Goal: Information Seeking & Learning: Check status

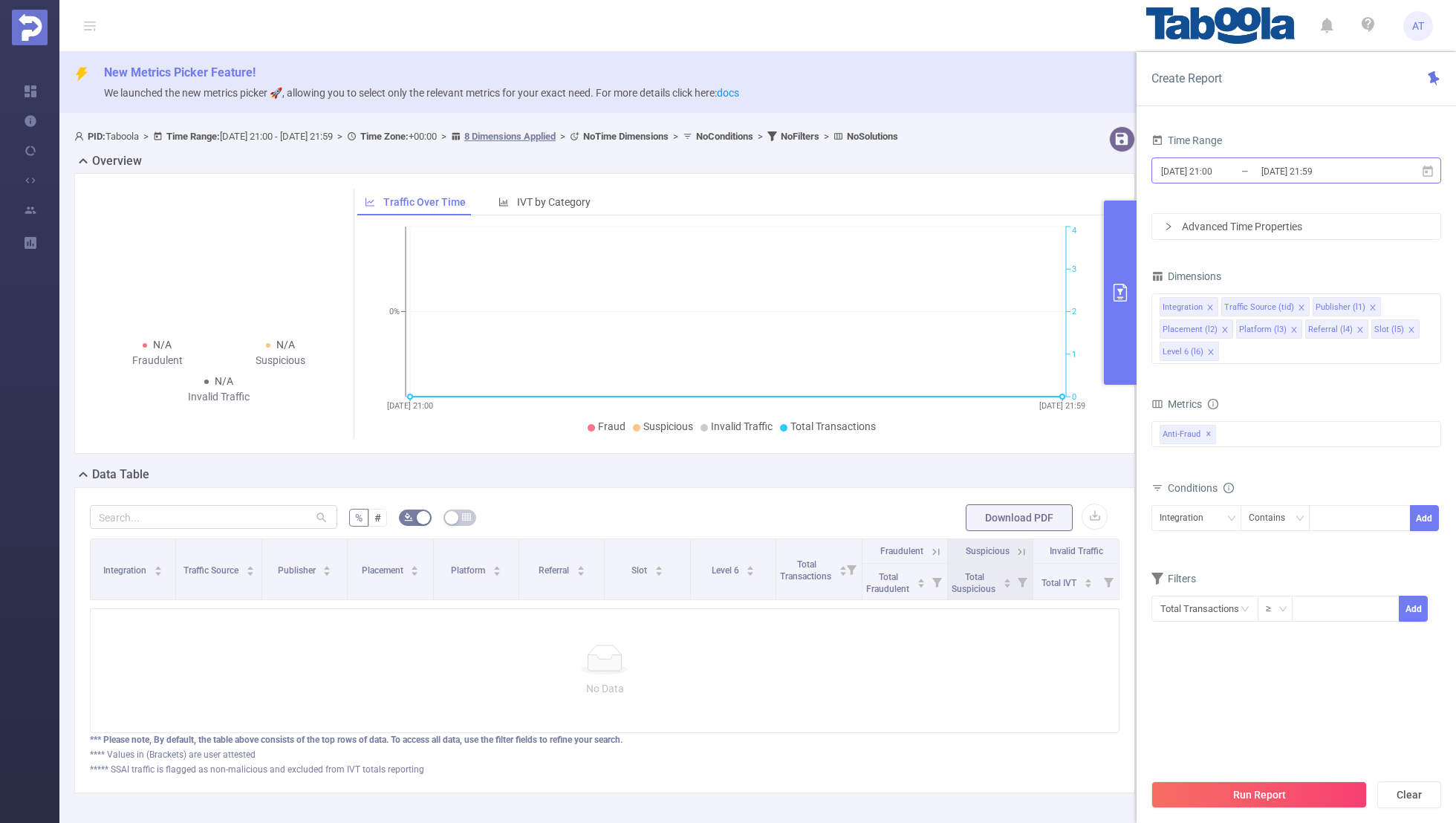
click at [1232, 172] on input "[DATE] 21:00" at bounding box center [1220, 171] width 120 height 20
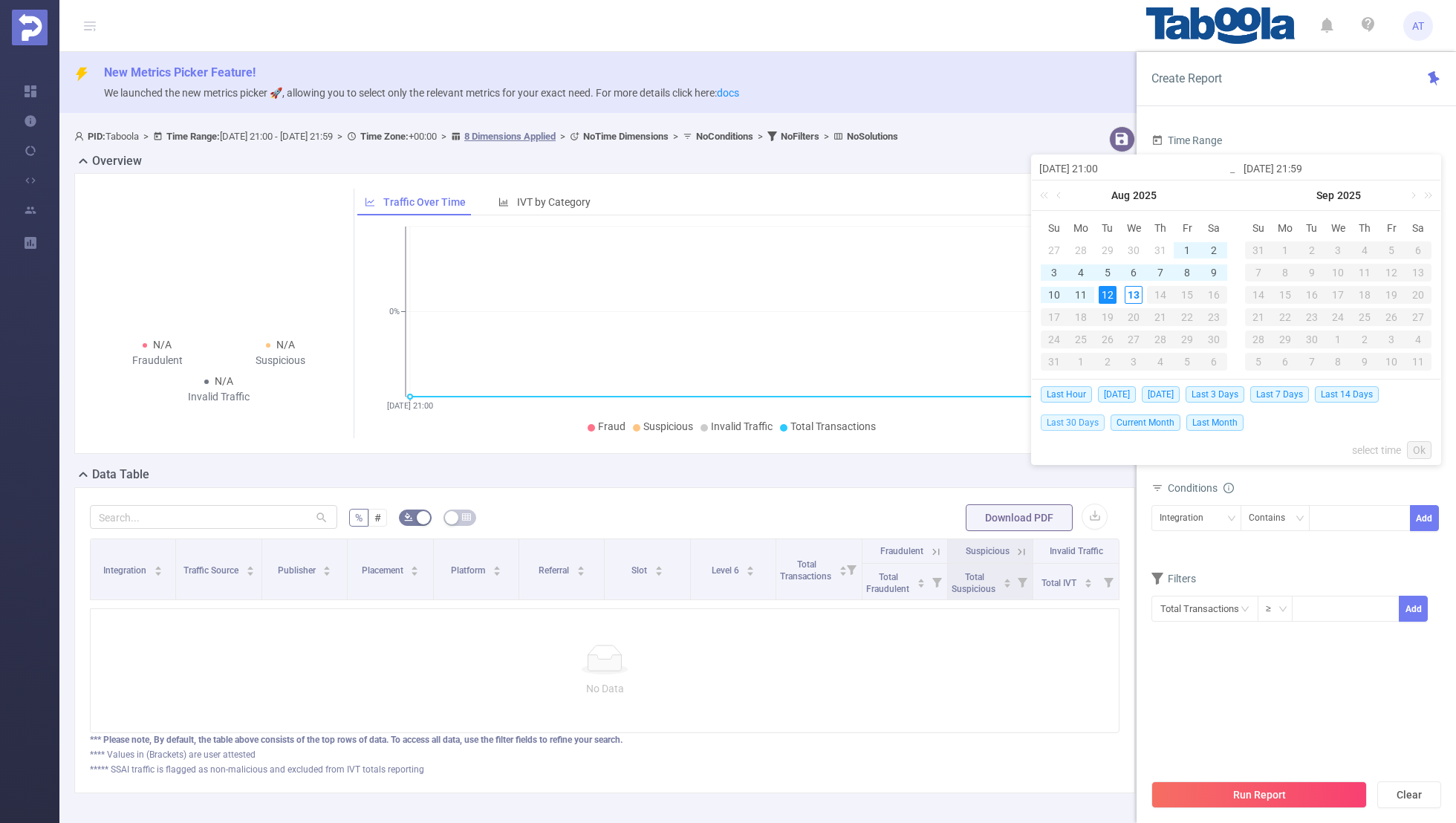
click at [1069, 418] on span "Last 30 Days" at bounding box center [1073, 422] width 64 height 16
type input "[DATE] 00:00"
type input "[DATE] 23:59"
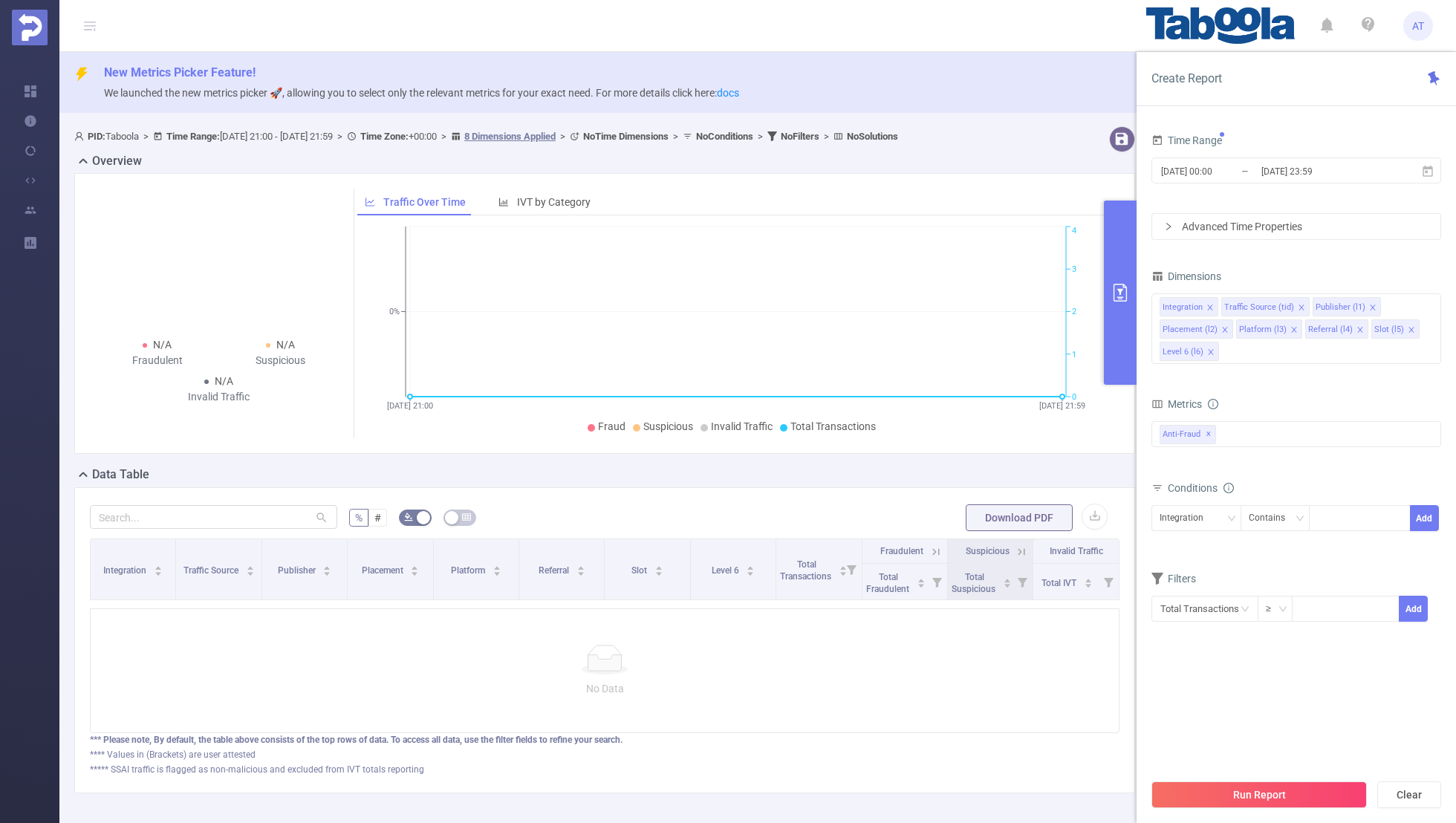
click at [1255, 135] on div "Time Range" at bounding box center [1296, 142] width 290 height 24
click at [1210, 304] on icon "icon: close" at bounding box center [1211, 307] width 7 height 7
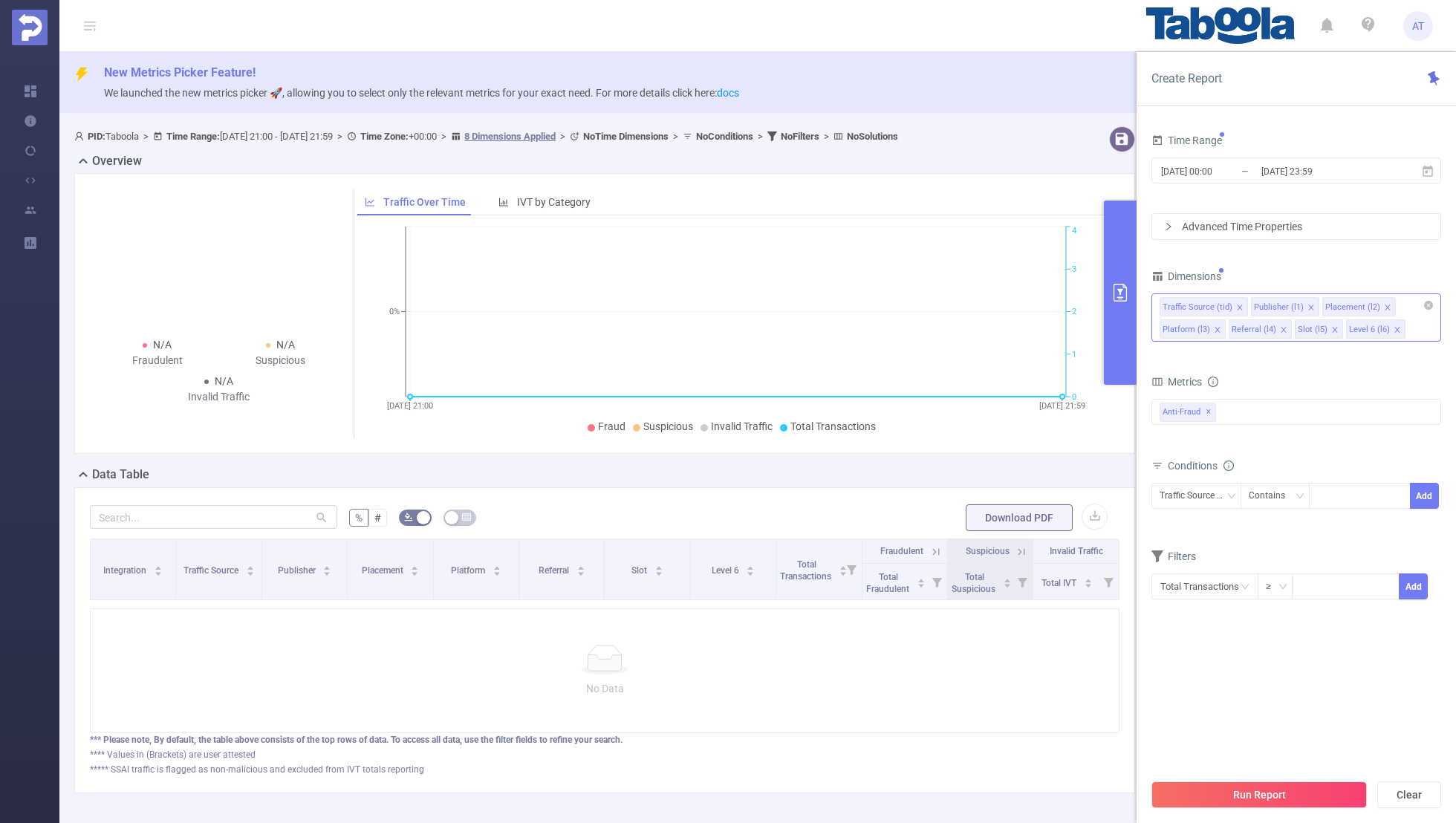
click at [1236, 302] on span at bounding box center [1240, 307] width 7 height 16
click at [1294, 304] on icon "icon: close" at bounding box center [1297, 307] width 7 height 7
click at [1285, 305] on icon "icon: close" at bounding box center [1288, 307] width 6 height 6
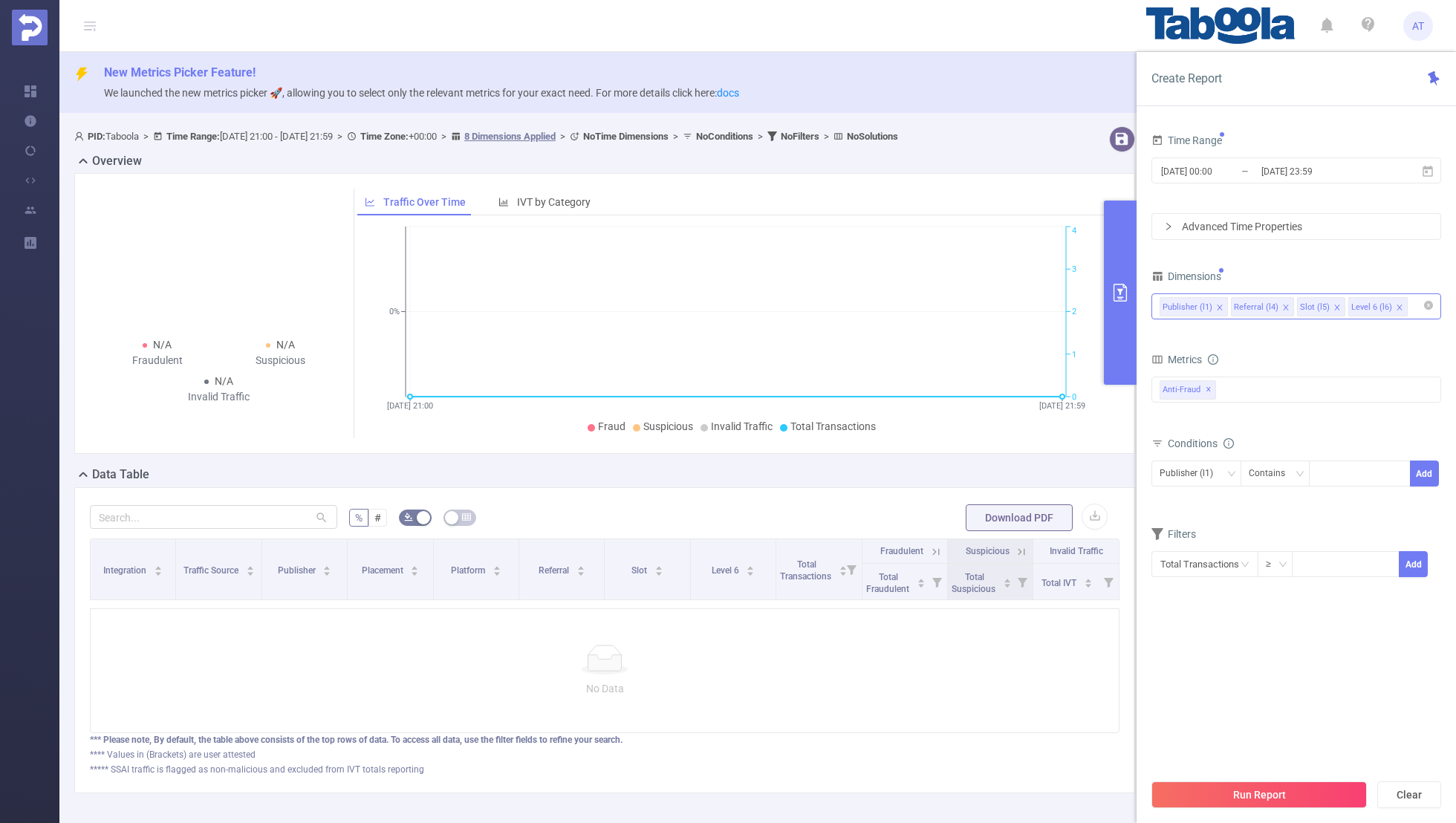
click at [1282, 304] on icon "icon: close" at bounding box center [1285, 307] width 7 height 7
click at [1268, 305] on icon "icon: close" at bounding box center [1270, 307] width 6 height 6
click at [1296, 256] on div "Time Range [DATE] 00:00 _ [DATE] 23:59 Advanced Time Properties Dimensions Publ…" at bounding box center [1296, 364] width 290 height 467
click at [1206, 388] on span "✕" at bounding box center [1209, 390] width 6 height 18
click at [1199, 386] on div at bounding box center [1296, 388] width 290 height 23
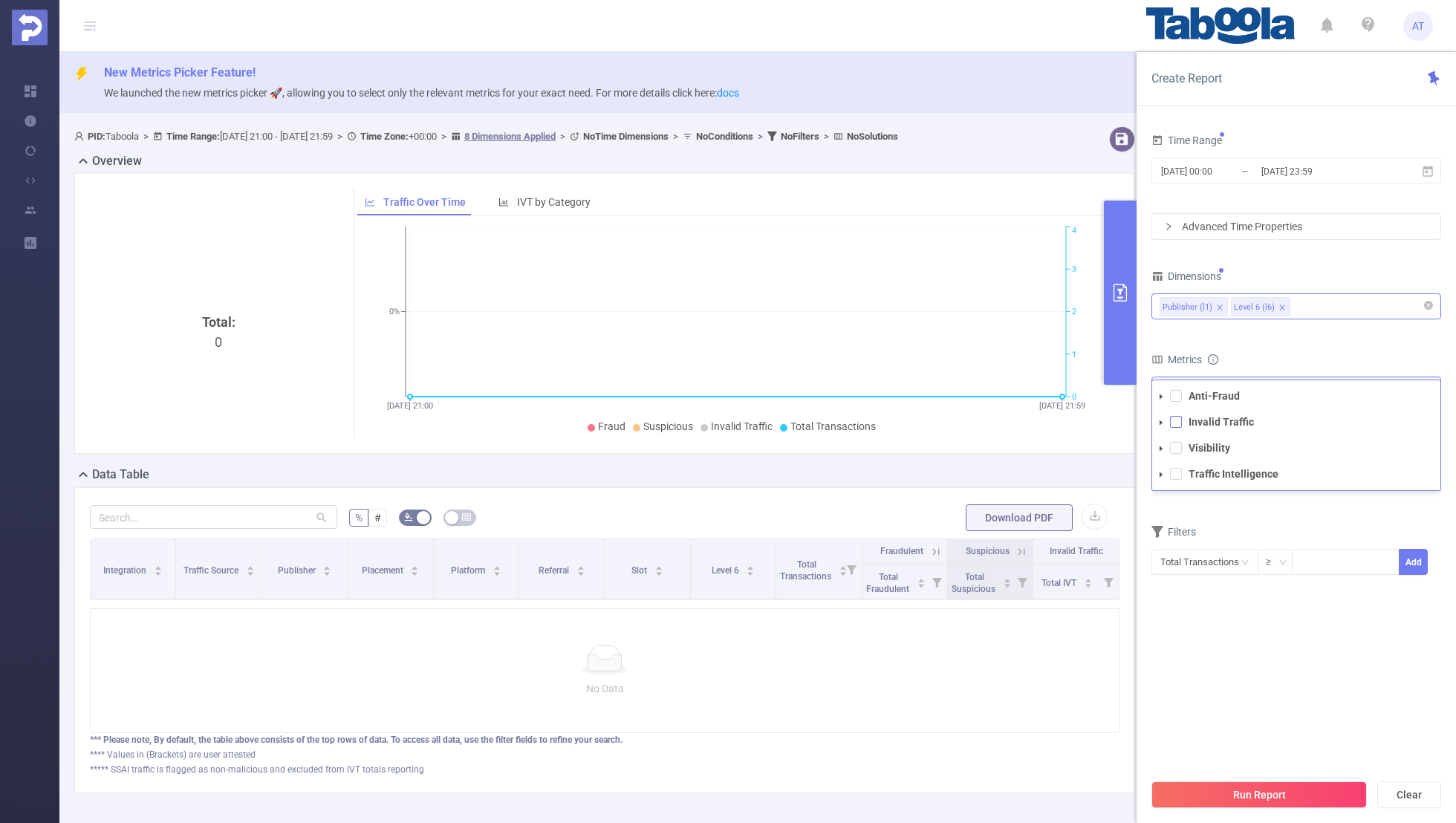
click at [1178, 420] on span at bounding box center [1176, 422] width 12 height 12
click at [1262, 357] on div "Metrics" at bounding box center [1296, 362] width 290 height 24
click at [1348, 468] on div at bounding box center [1359, 473] width 85 height 24
paste input "thestorymag"
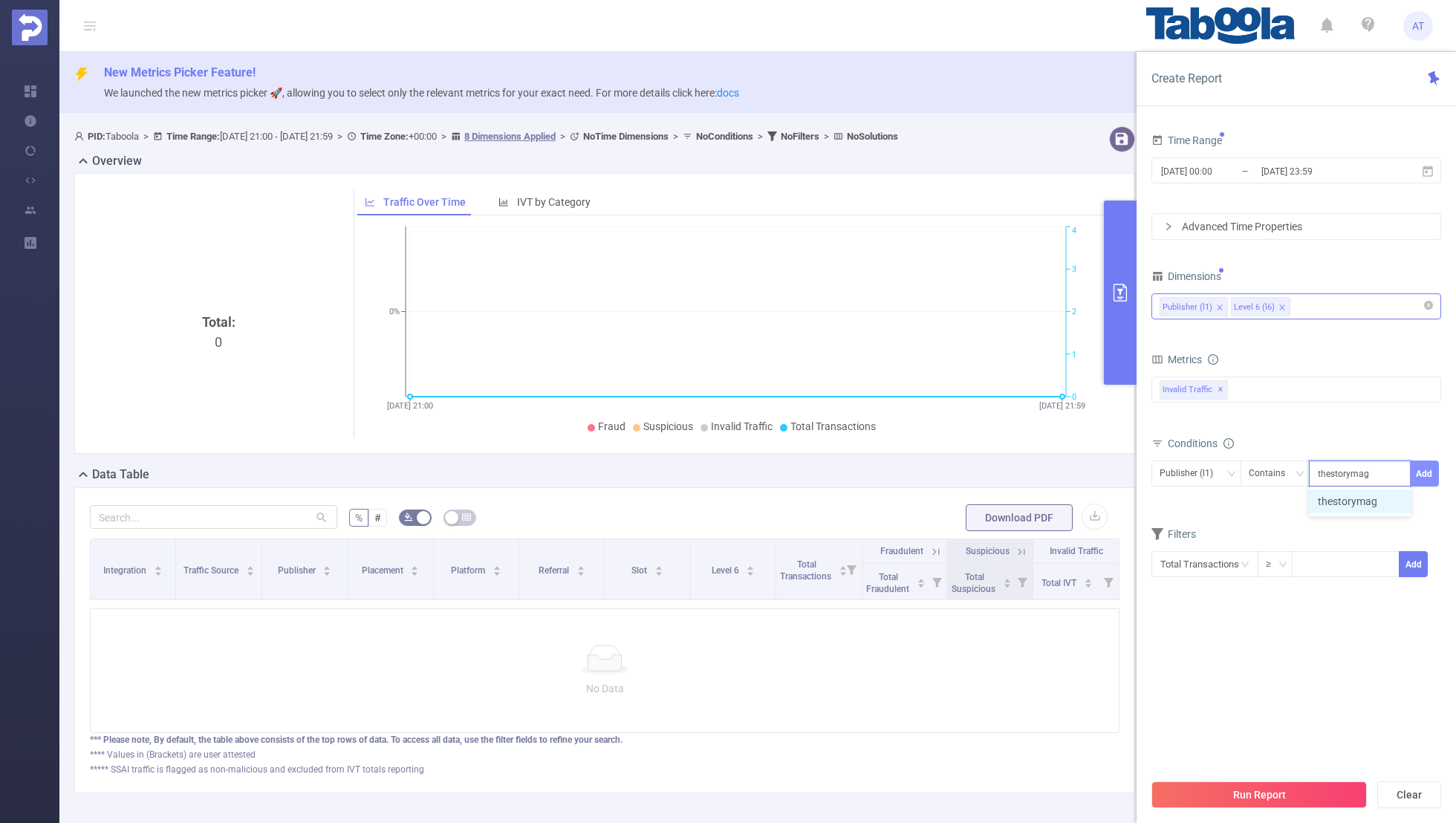
type input "thestorymag"
click at [1432, 471] on button "Add" at bounding box center [1424, 474] width 29 height 26
click at [1293, 542] on form "Dimensions Publisher (l1) Level 6 (l6) Metrics Total Fraudulent Bot/Virus Hosti…" at bounding box center [1296, 444] width 290 height 356
click at [1232, 171] on input "[DATE] 00:00" at bounding box center [1220, 171] width 120 height 20
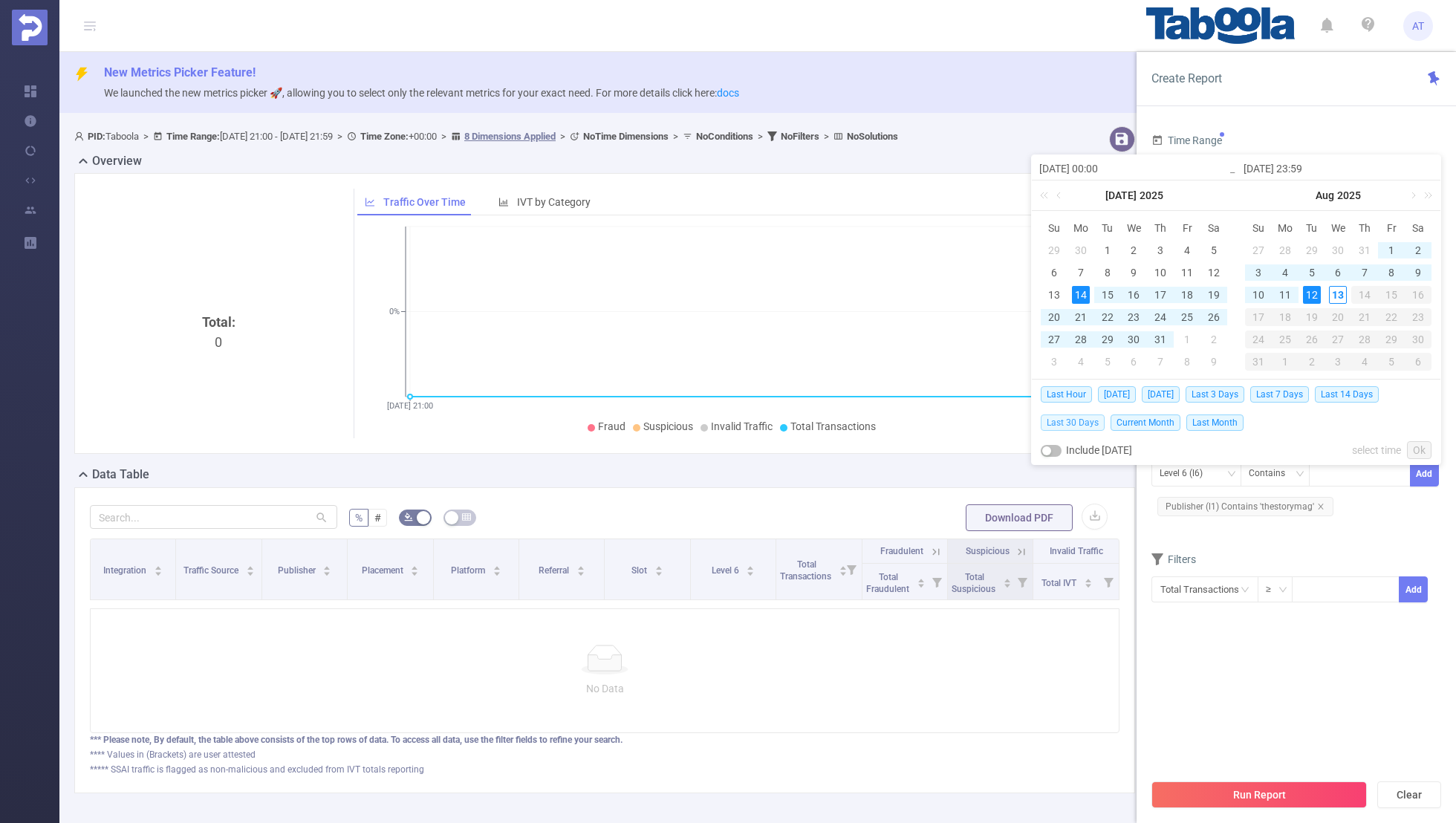
click at [1063, 418] on span "Last 30 Days" at bounding box center [1073, 422] width 64 height 16
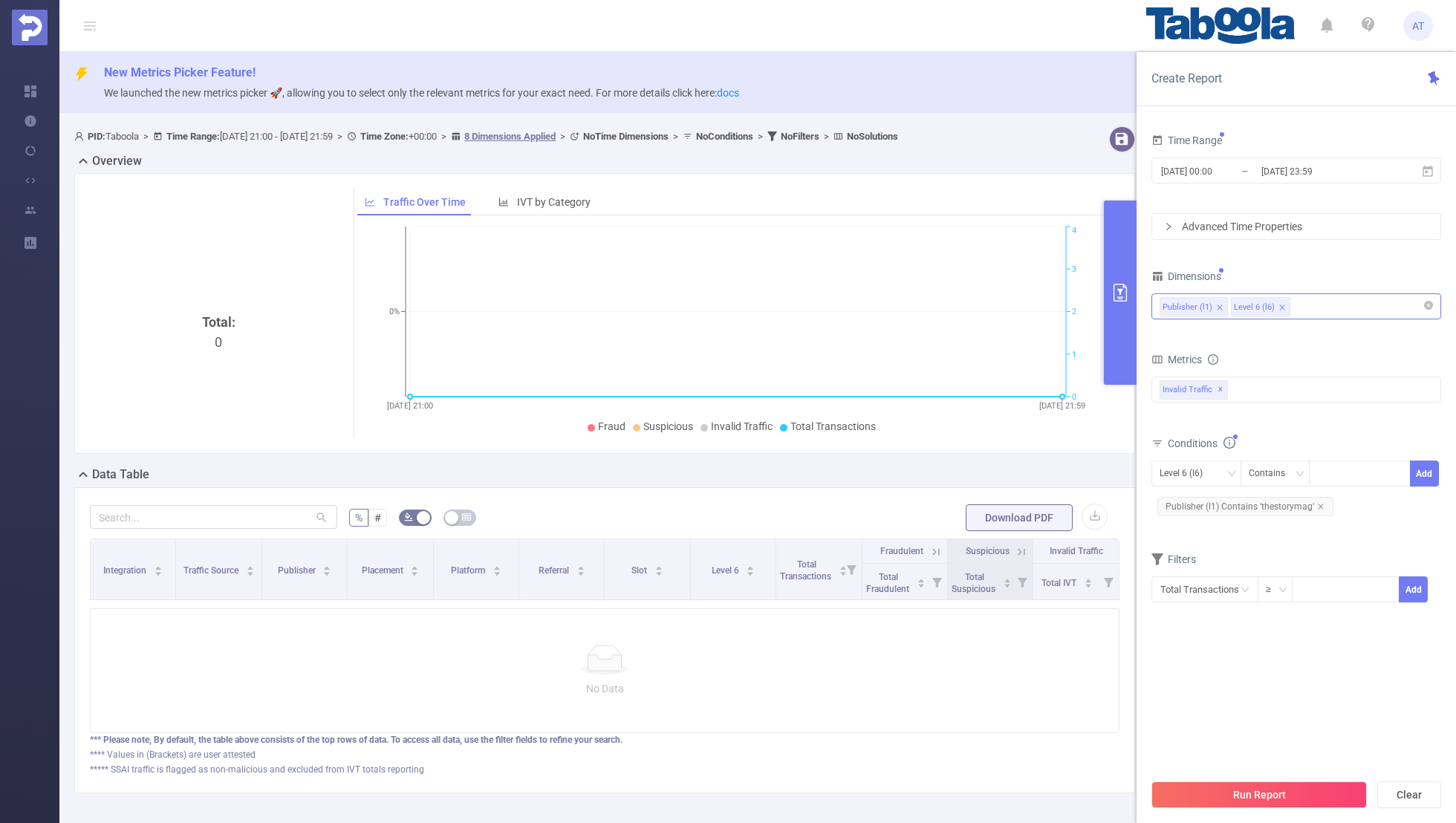
click at [1270, 538] on form "Dimensions Publisher (l1) Level 6 (l6) Metrics Total Fraudulent Bot/Virus Hosti…" at bounding box center [1296, 444] width 290 height 356
click at [1278, 662] on section "Time Range [DATE] 00:00 _ [DATE] 23:59 Advanced Time Properties Dimensions Publ…" at bounding box center [1296, 451] width 290 height 641
click at [1264, 796] on button "Run Report" at bounding box center [1259, 795] width 215 height 27
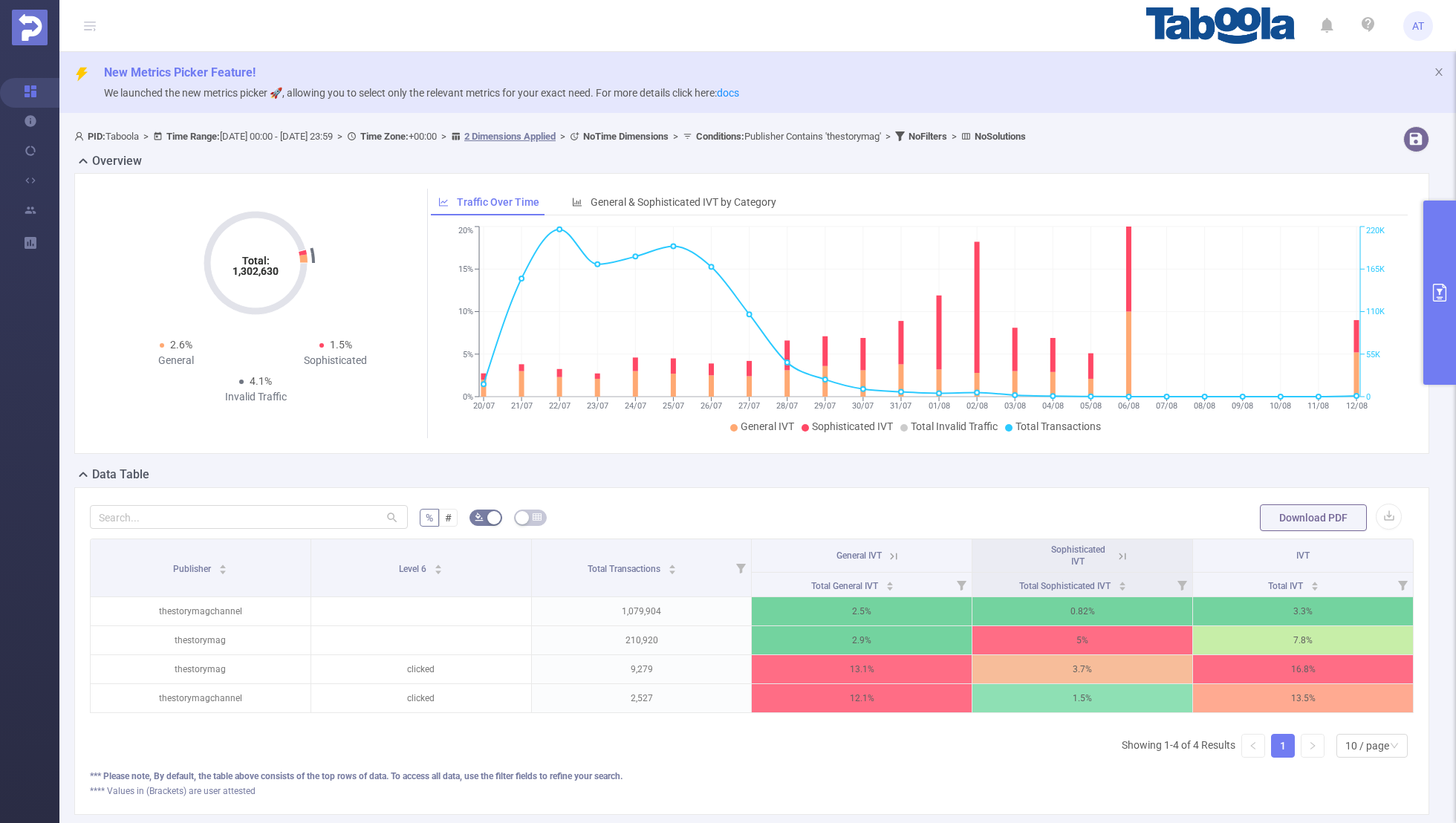
click at [1127, 558] on icon at bounding box center [1122, 557] width 13 height 13
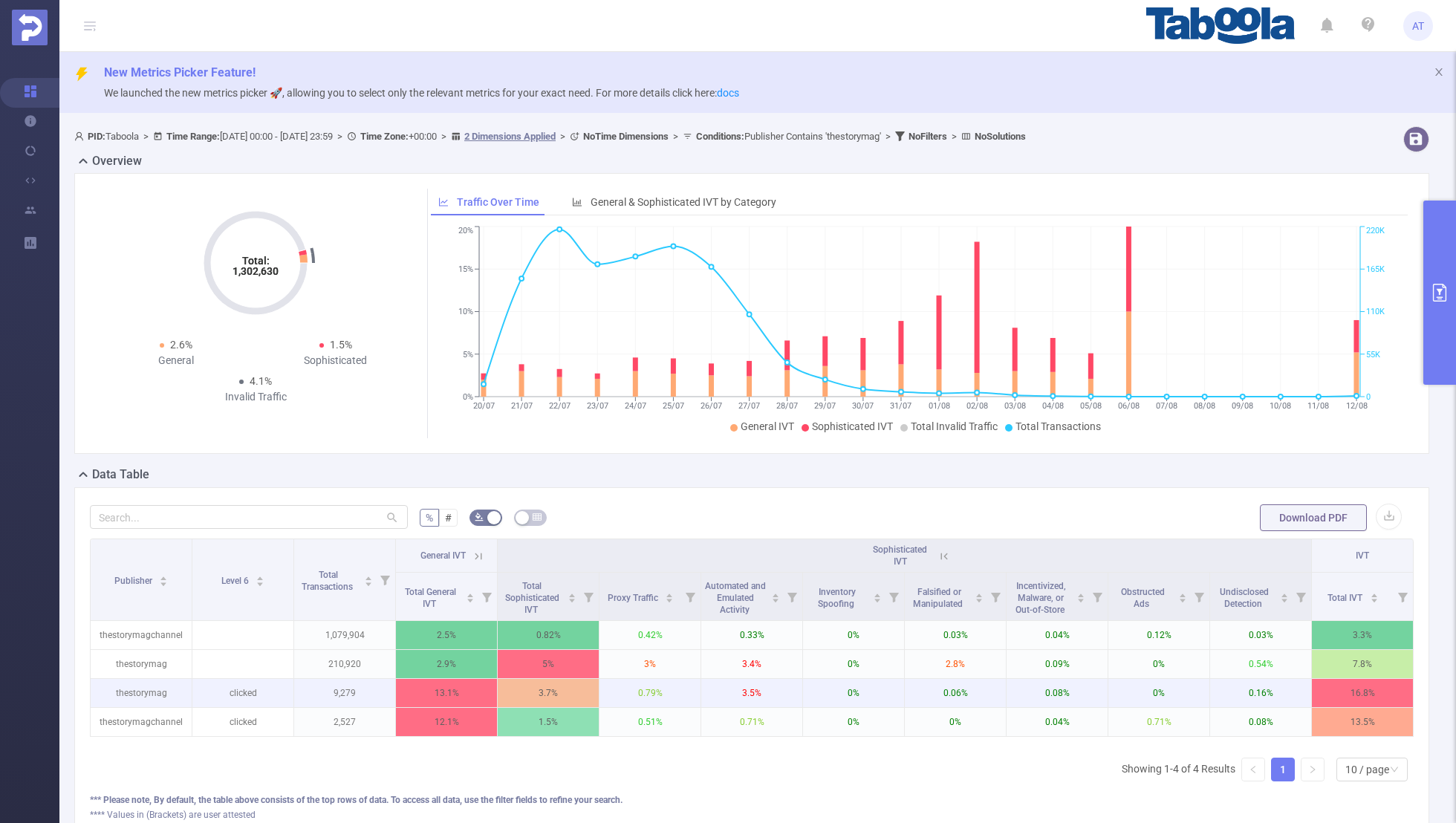
scroll to position [0, 3]
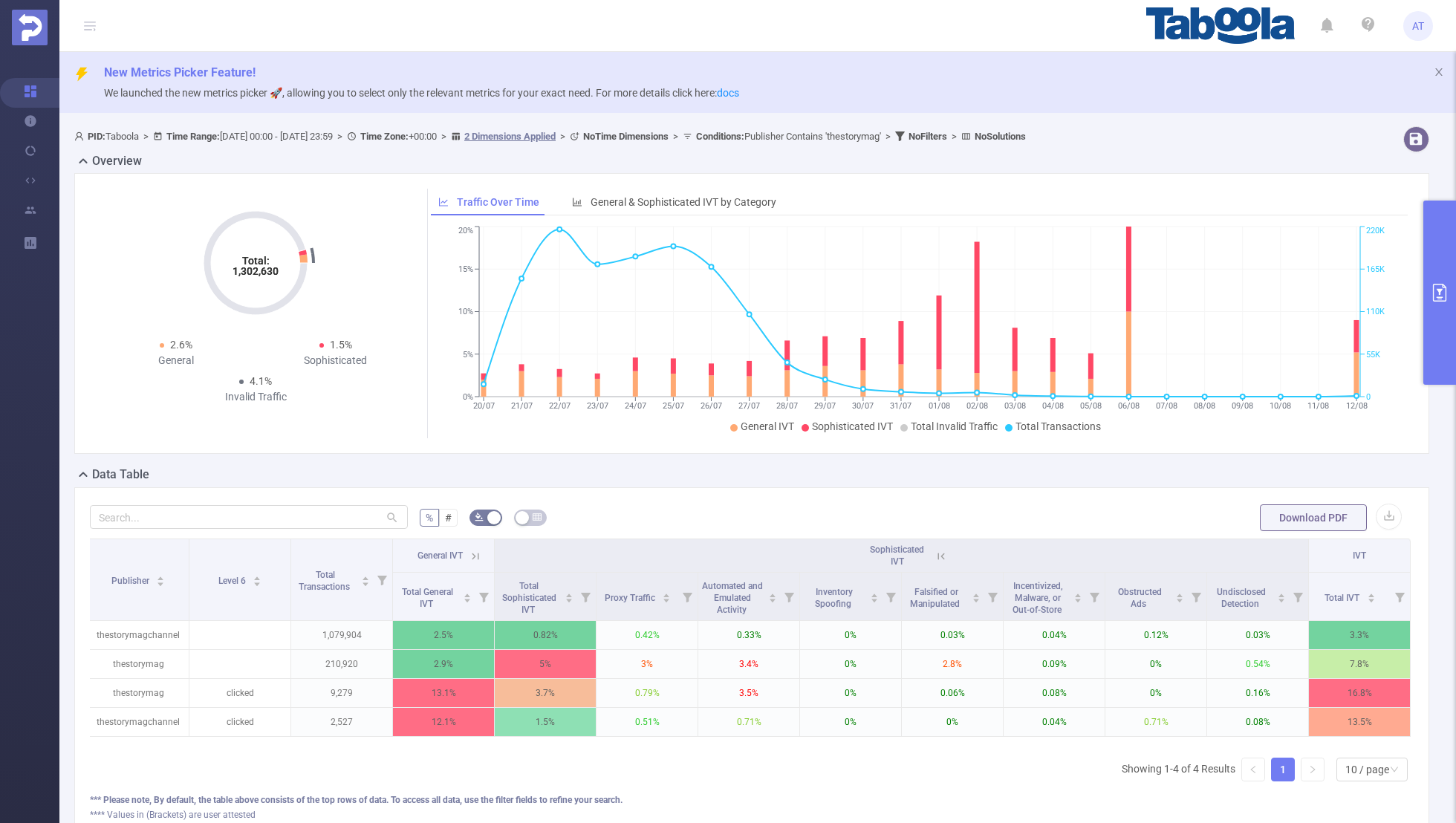
click at [475, 554] on icon at bounding box center [475, 557] width 13 height 13
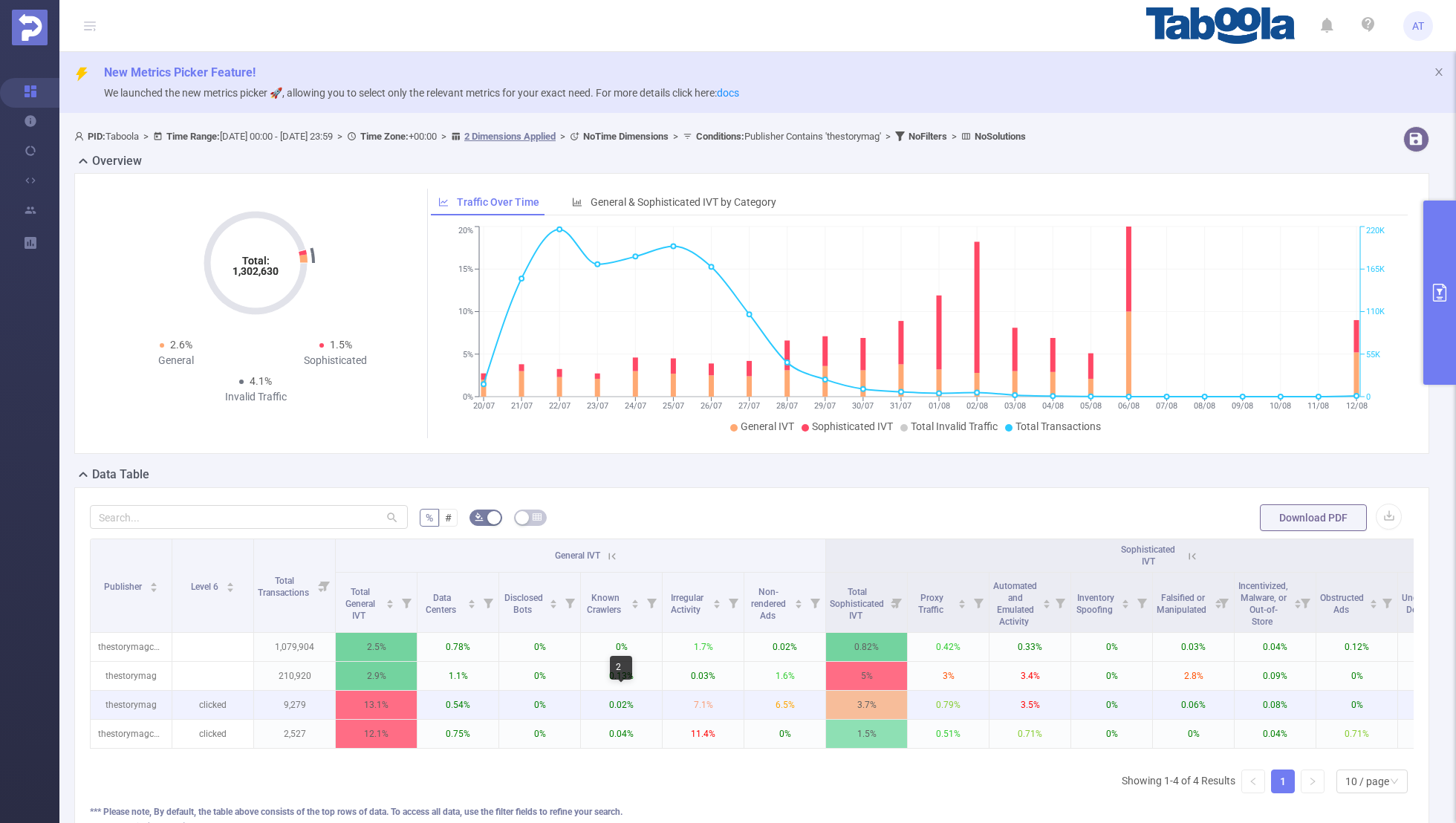
scroll to position [0, 150]
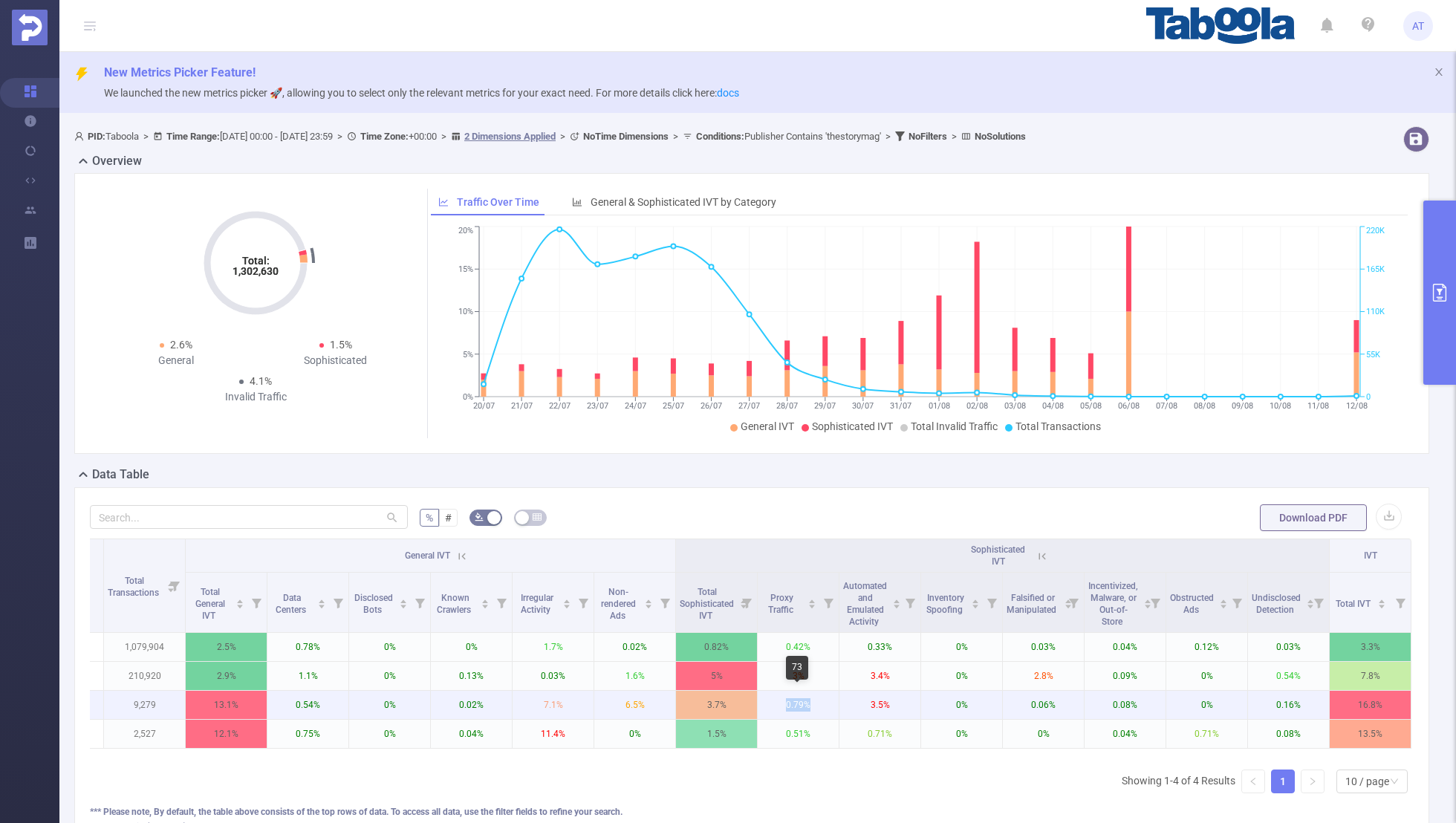
drag, startPoint x: 815, startPoint y: 704, endPoint x: 782, endPoint y: 704, distance: 33.0
click at [782, 704] on p "0.79%" at bounding box center [798, 705] width 81 height 28
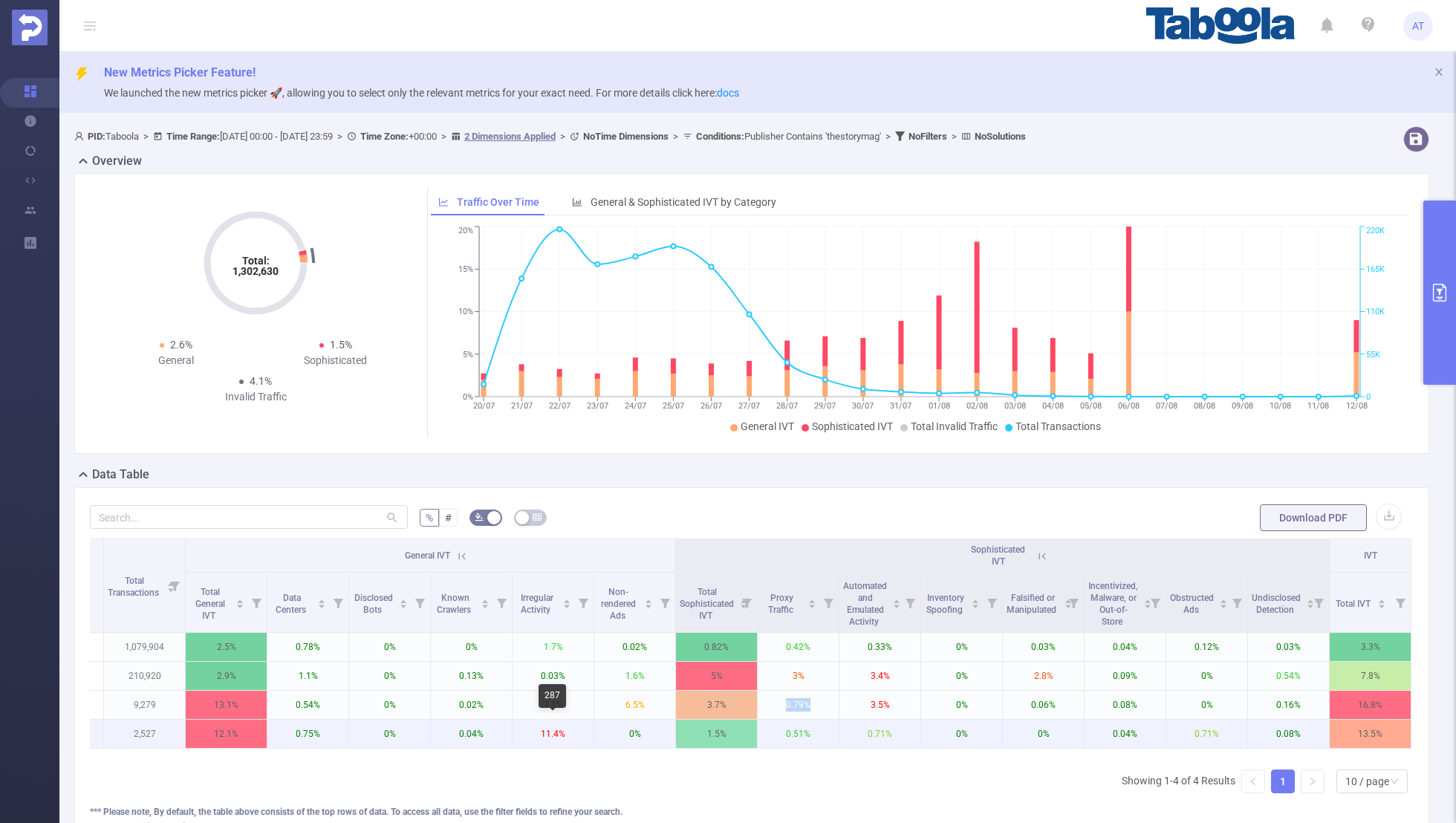
scroll to position [0, 0]
